Goal: Task Accomplishment & Management: Manage account settings

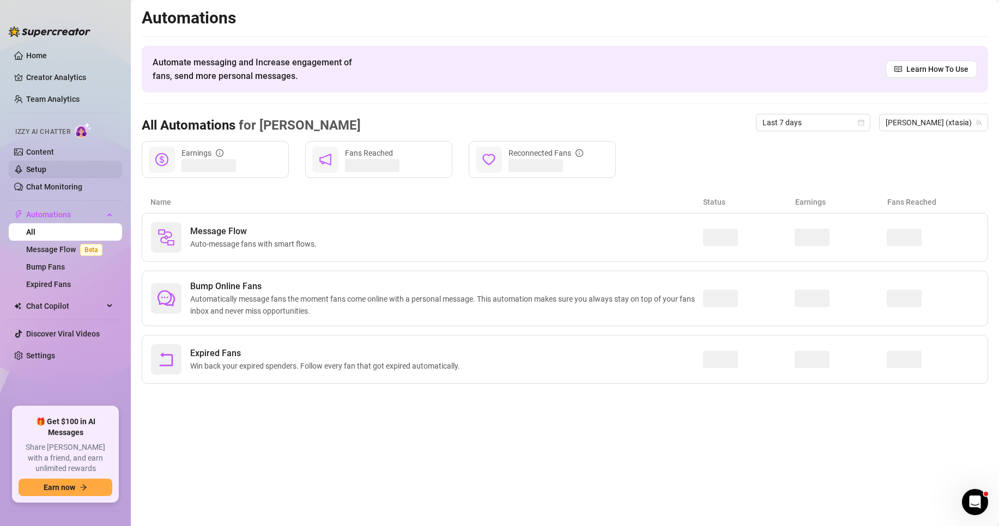
click at [46, 173] on link "Setup" at bounding box center [36, 169] width 20 height 9
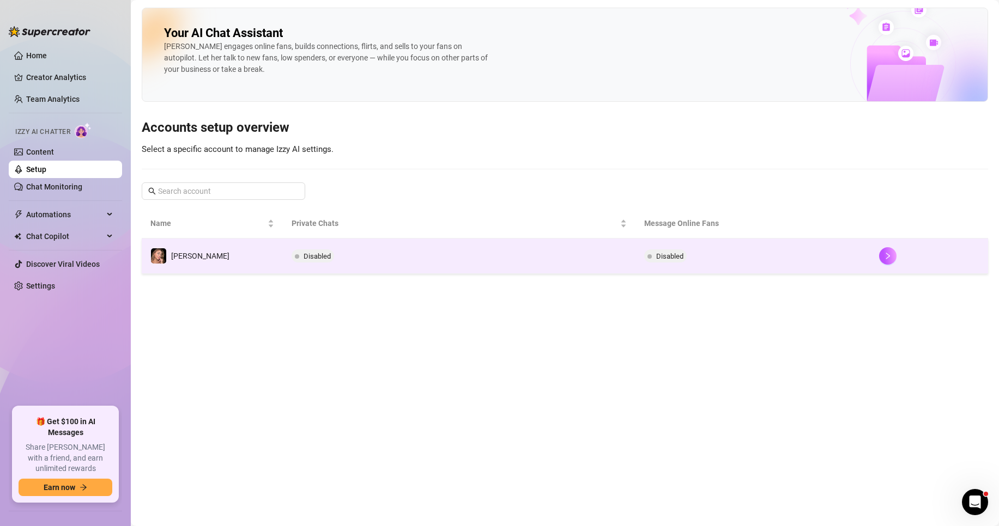
click at [828, 251] on td "Disabled" at bounding box center [752, 256] width 235 height 35
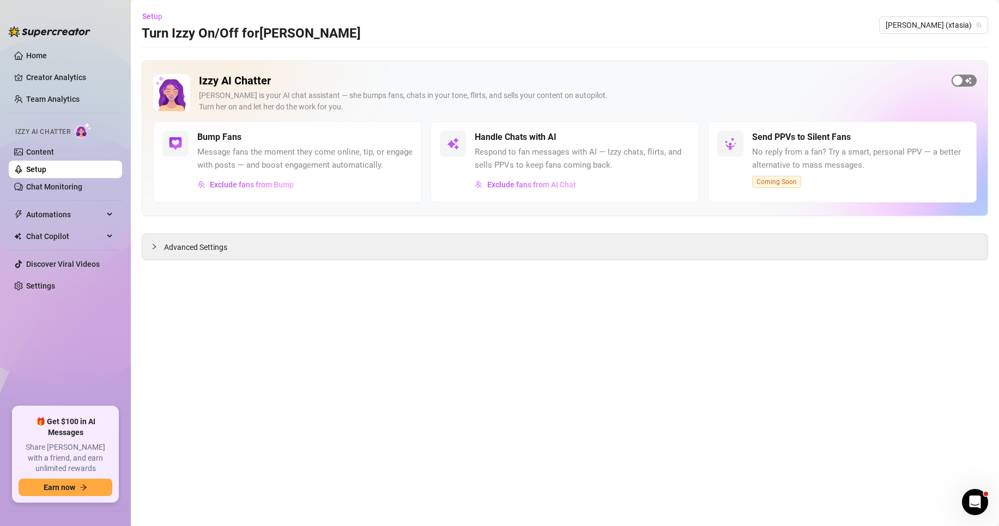
click at [964, 79] on span "button" at bounding box center [963, 81] width 25 height 12
